Goal: Check status

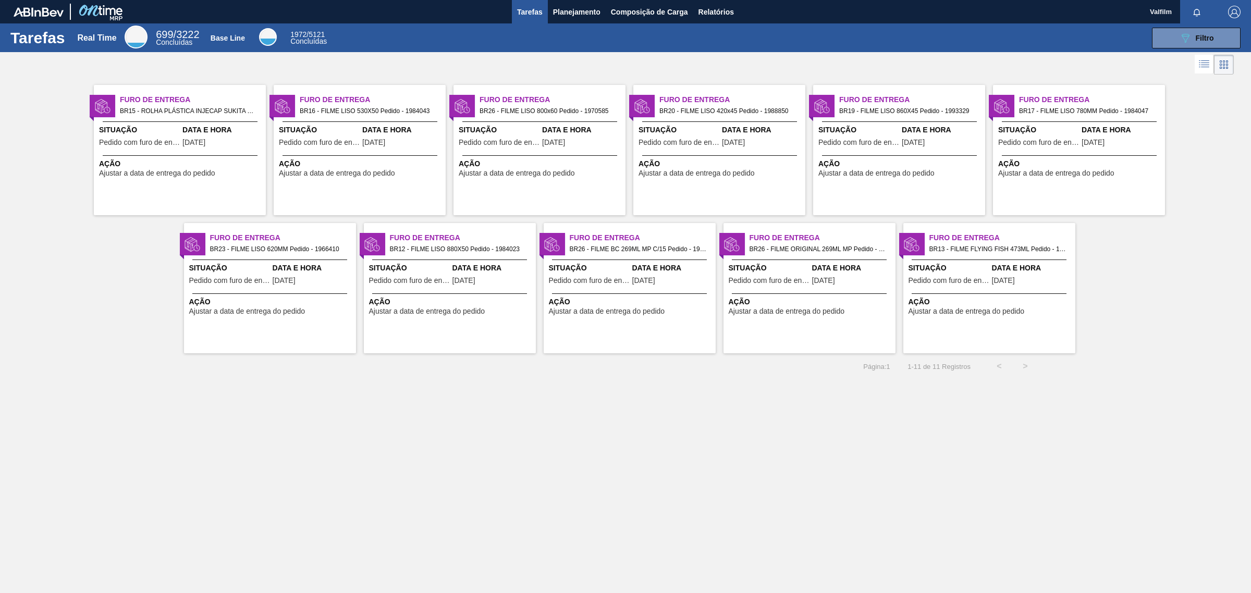
click at [408, 194] on div "Furo de Entrega BR16 - FILME LISO 530X50 Pedido - 1984043 Situação Pedido com f…" at bounding box center [360, 150] width 172 height 130
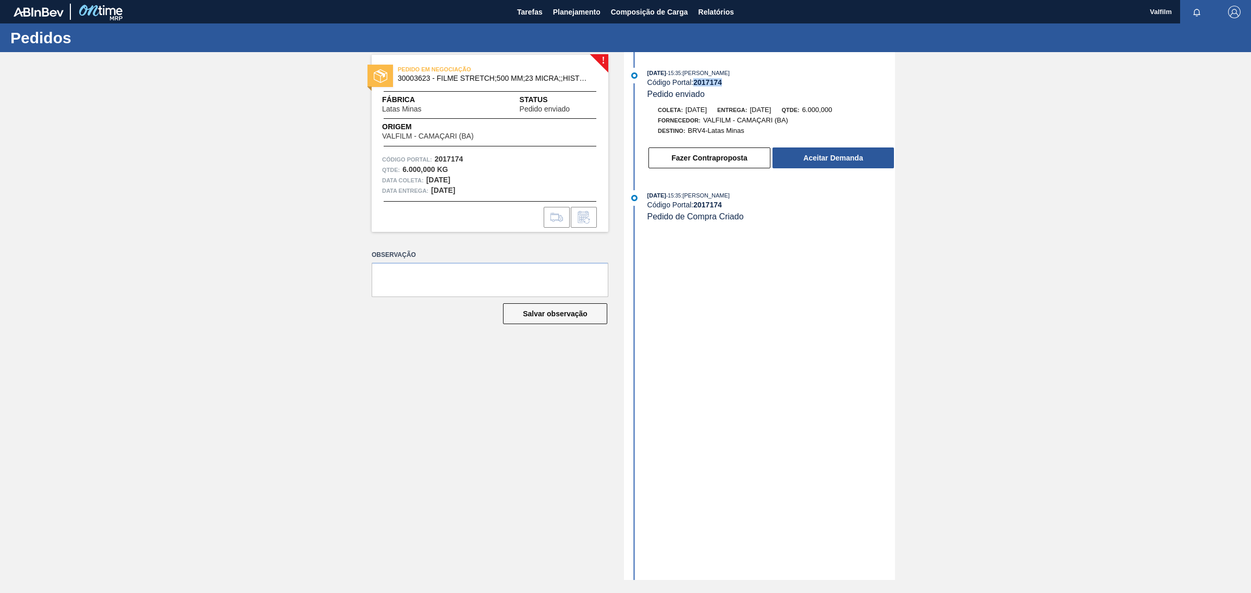
drag, startPoint x: 695, startPoint y: 84, endPoint x: 728, endPoint y: 87, distance: 33.5
click at [728, 87] on div "[DATE] 15:35 : [PERSON_NAME] Código Portal: 2017174 Pedido enviado" at bounding box center [771, 84] width 248 height 32
copy strong "2017174"
click at [740, 163] on button "Fazer Contraproposta" at bounding box center [709, 157] width 122 height 21
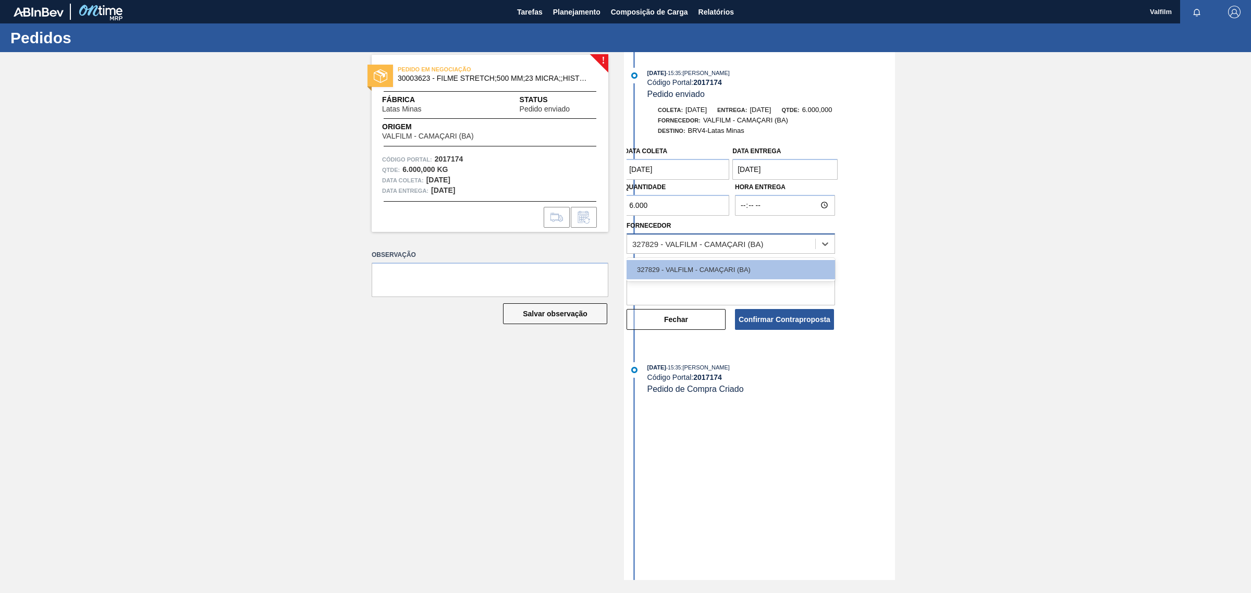
click at [702, 242] on div "327829 - VALFILM - CAMAÇARI (BA)" at bounding box center [697, 243] width 131 height 9
click at [699, 324] on button "Fechar" at bounding box center [675, 319] width 99 height 21
